Goal: Register for event/course

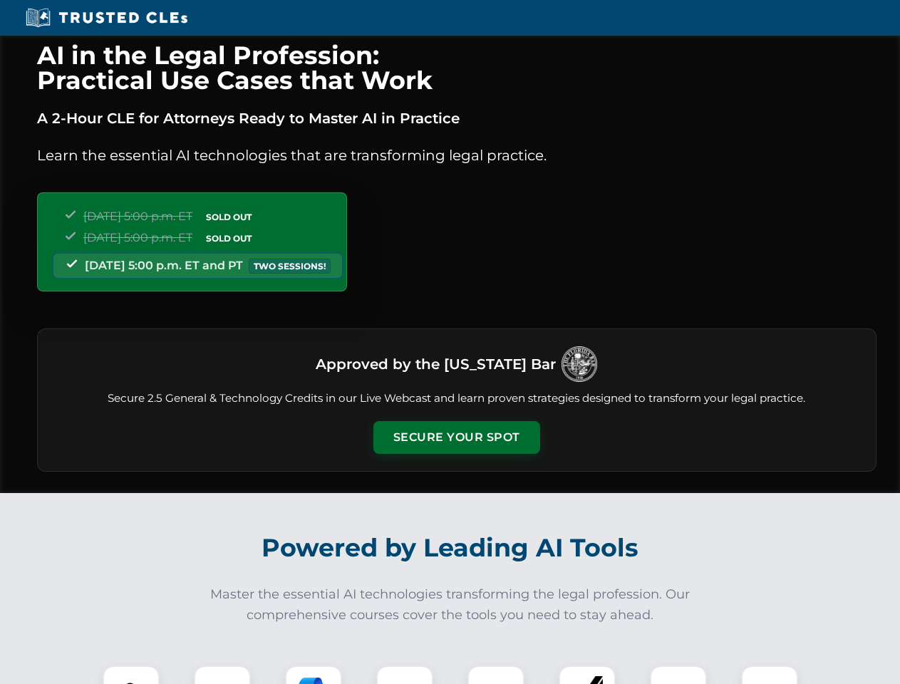
click at [456, 437] on button "Secure Your Spot" at bounding box center [456, 437] width 167 height 33
click at [131, 675] on img at bounding box center [130, 693] width 41 height 41
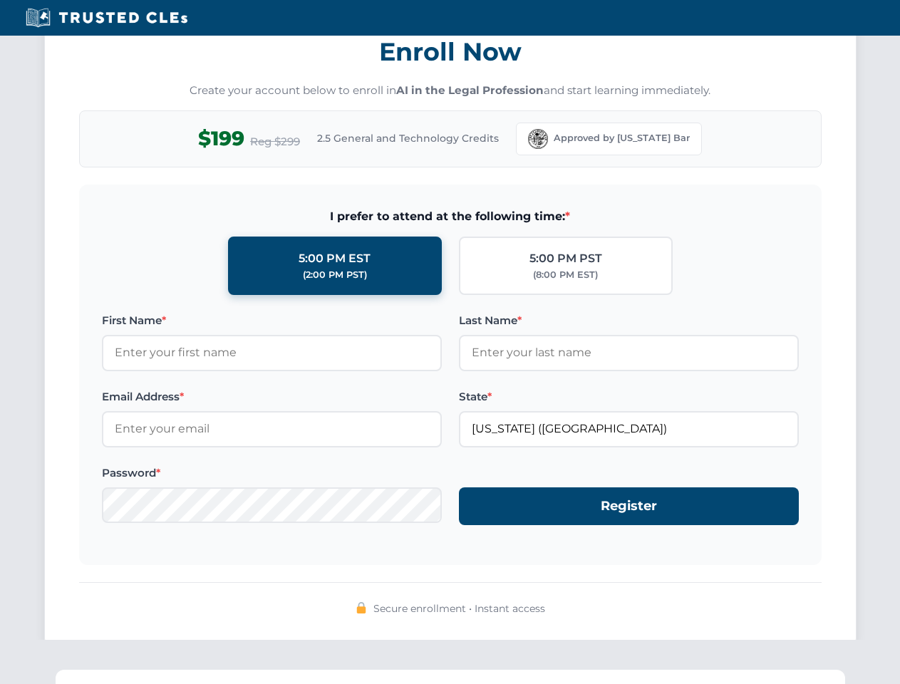
scroll to position [1399, 0]
